Goal: Task Accomplishment & Management: Manage account settings

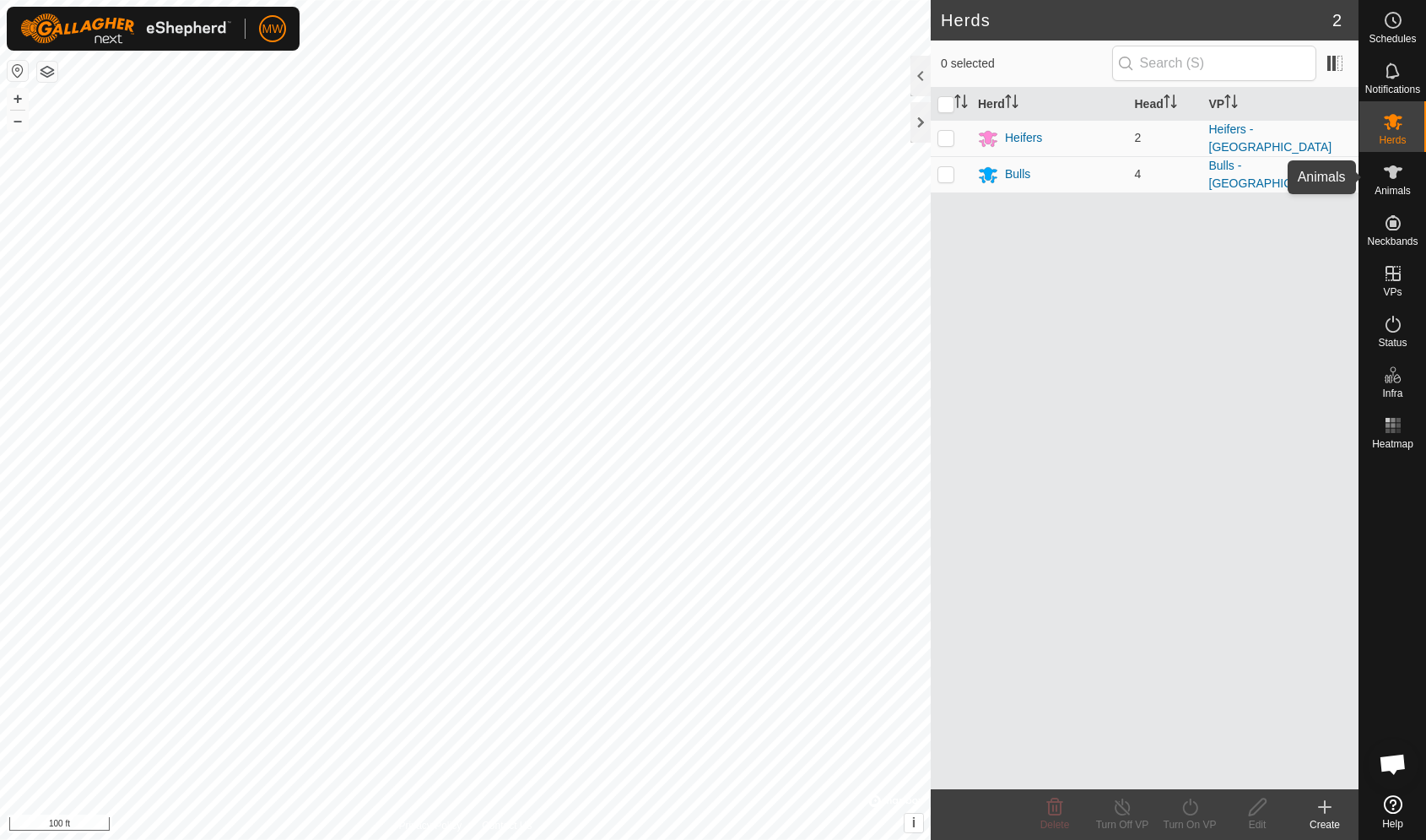
click at [1378, 175] on es-animals-svg-icon at bounding box center [1393, 172] width 31 height 27
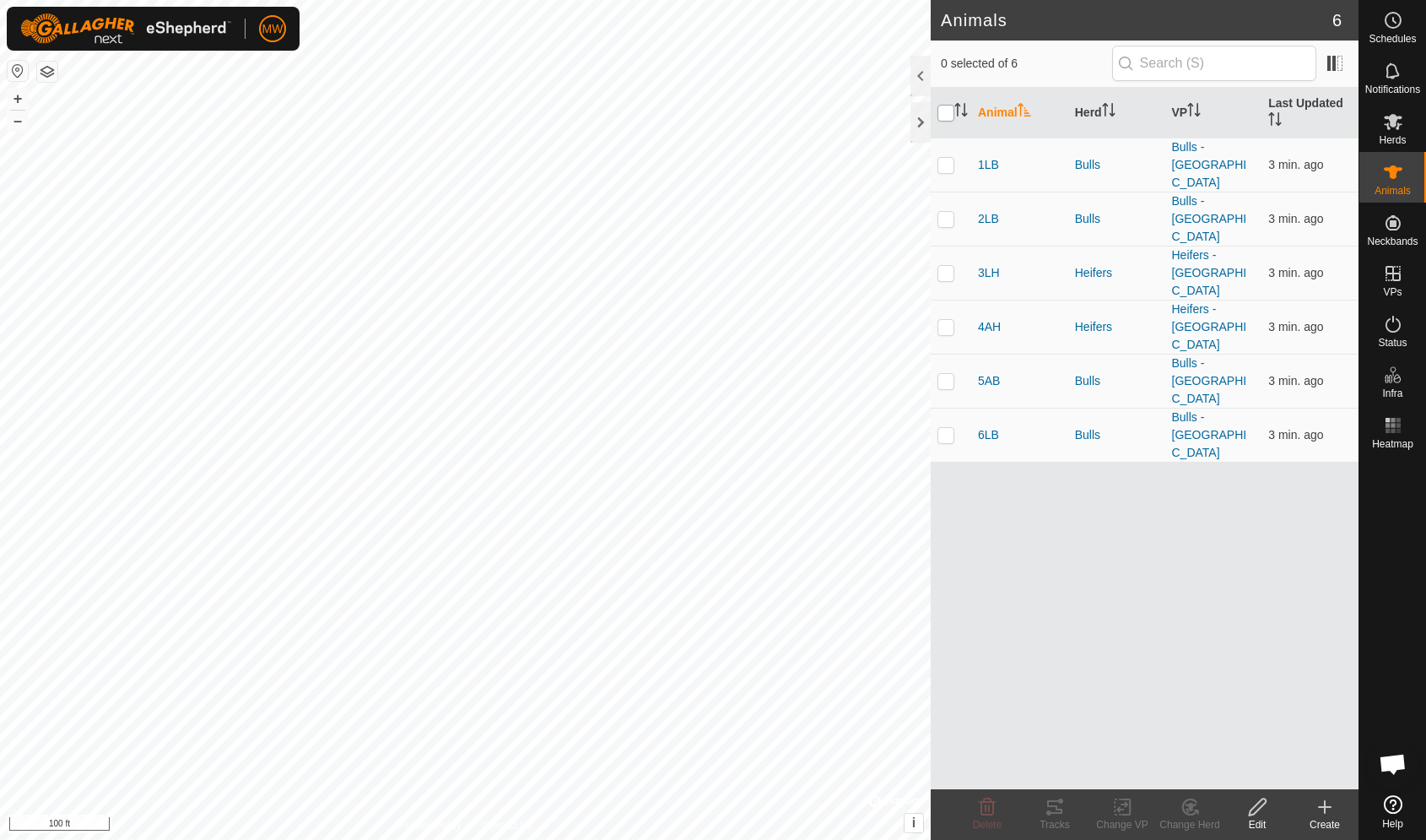
click at [953, 118] on input "checkbox" at bounding box center [946, 113] width 17 height 17
checkbox input "true"
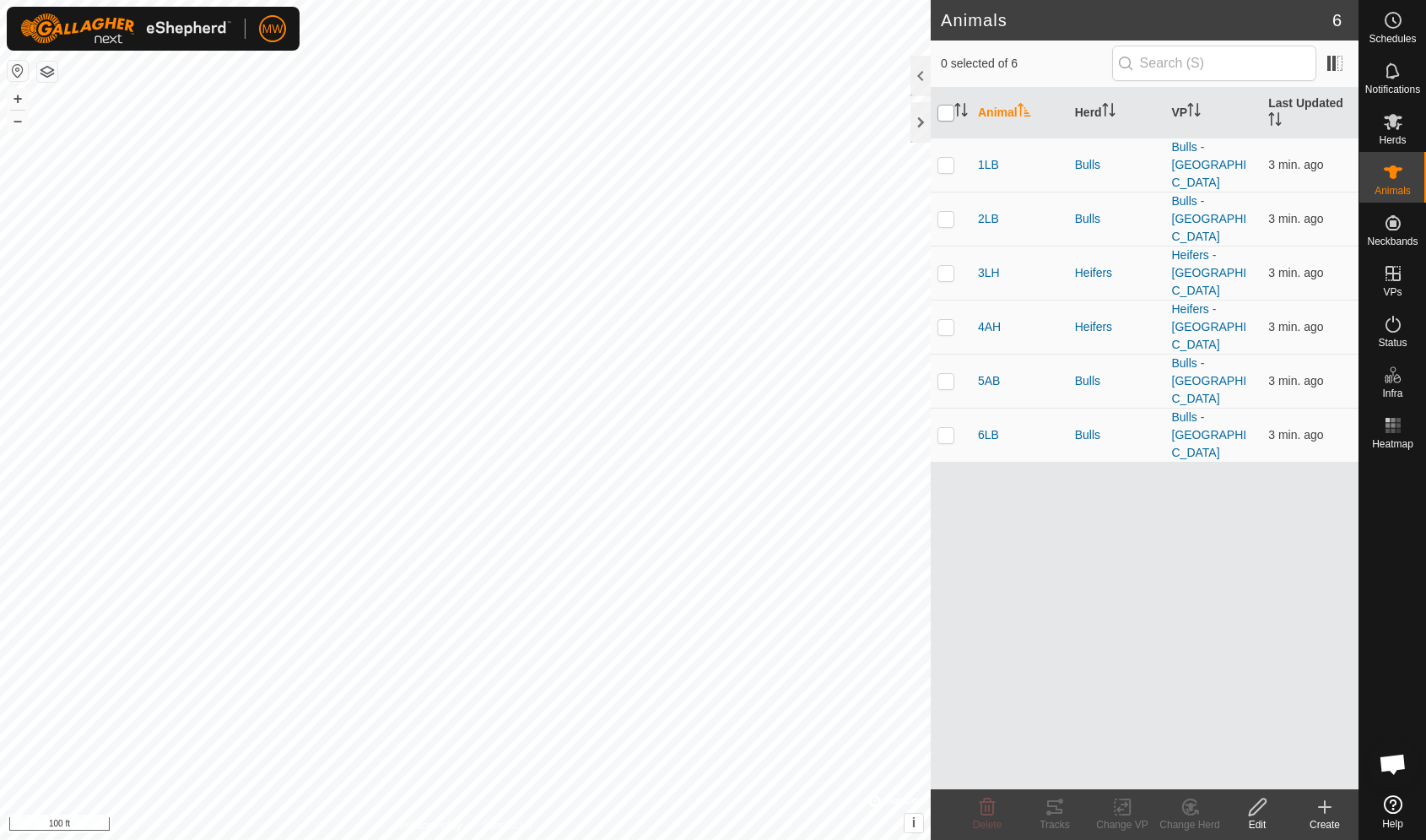
checkbox input "true"
click at [1070, 801] on tracks-svg-icon at bounding box center [1055, 807] width 68 height 21
